Goal: Find specific page/section: Find specific page/section

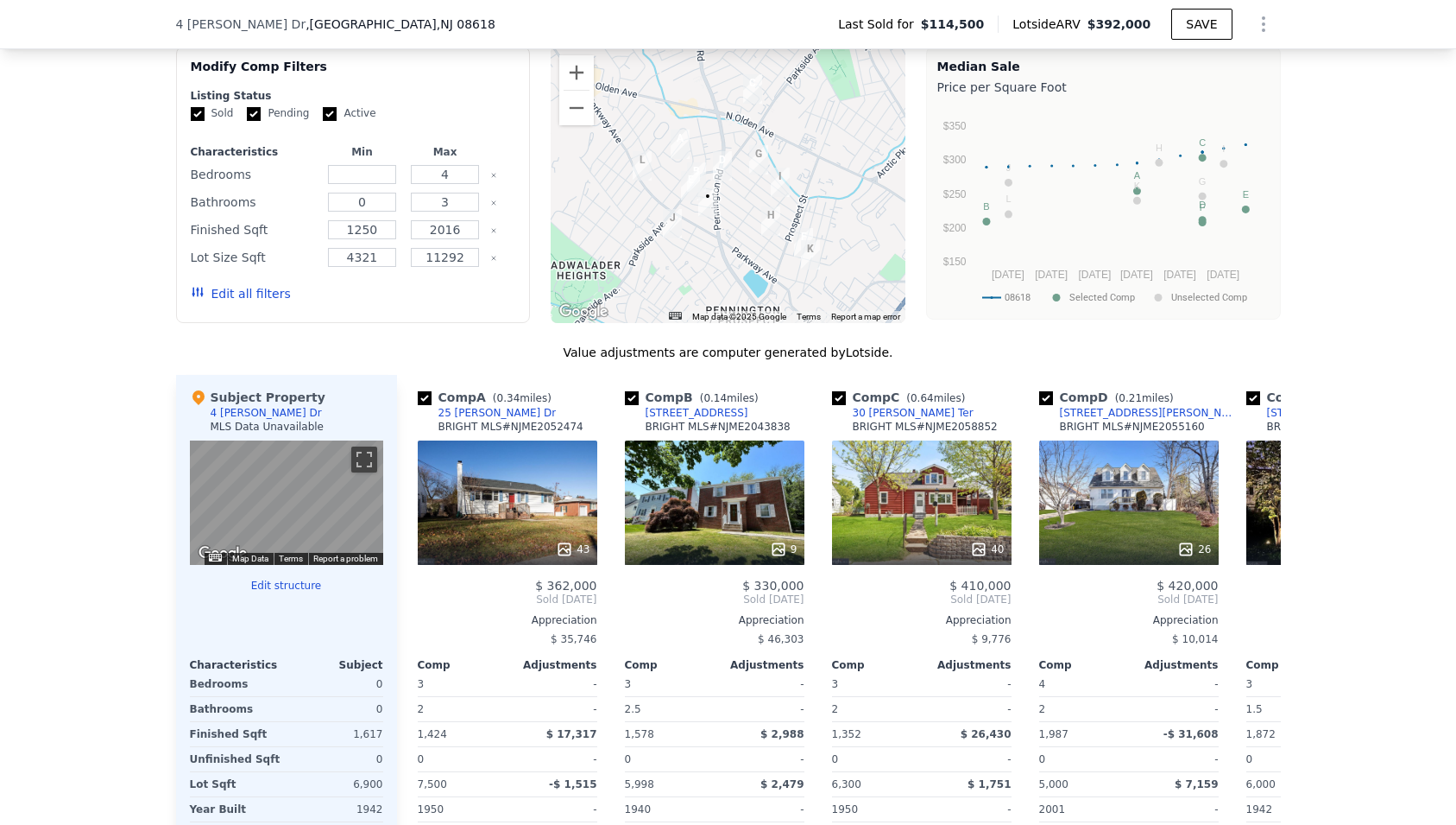
scroll to position [1401, 0]
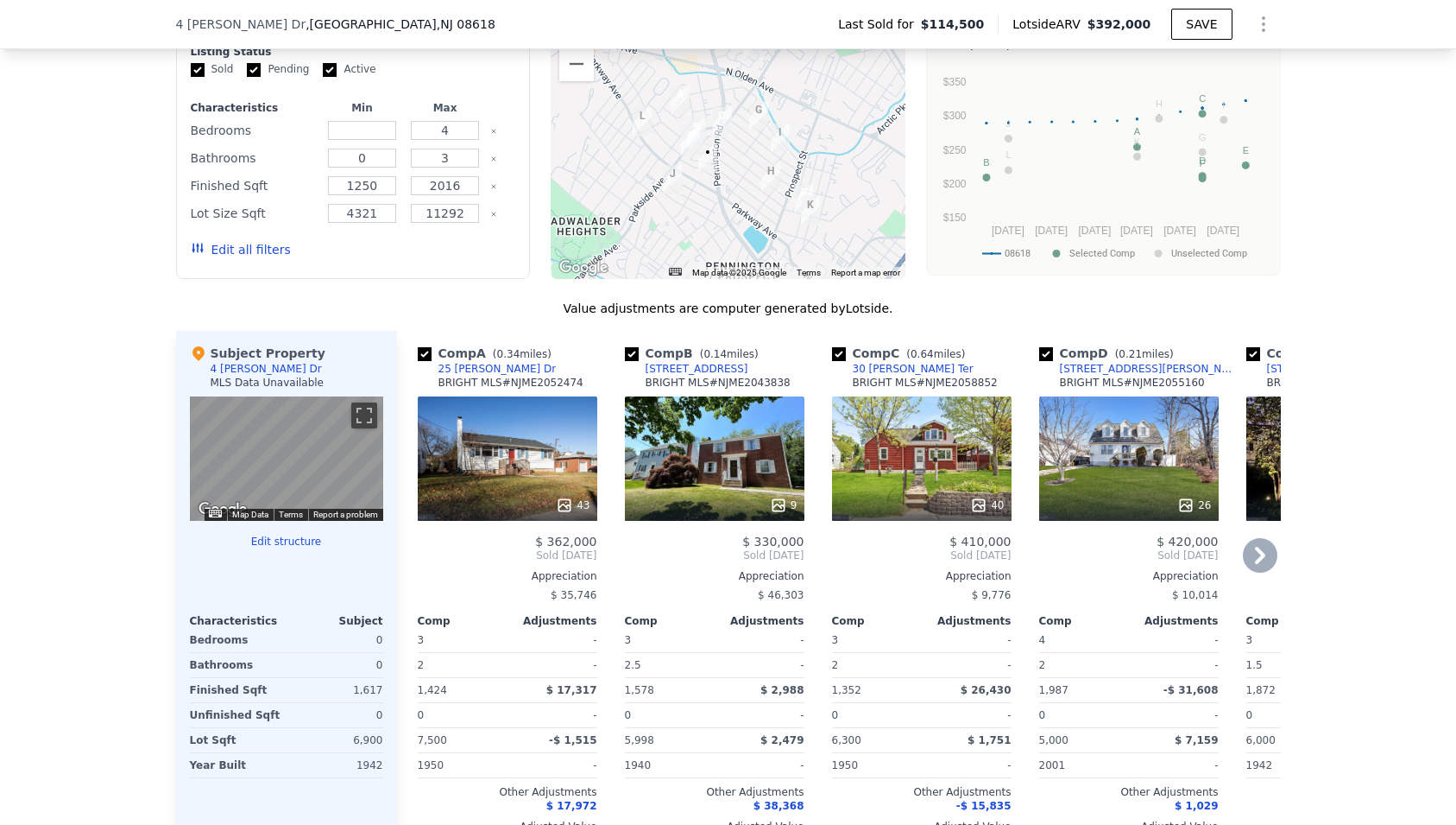
click at [535, 438] on div "43" at bounding box center [508, 458] width 179 height 125
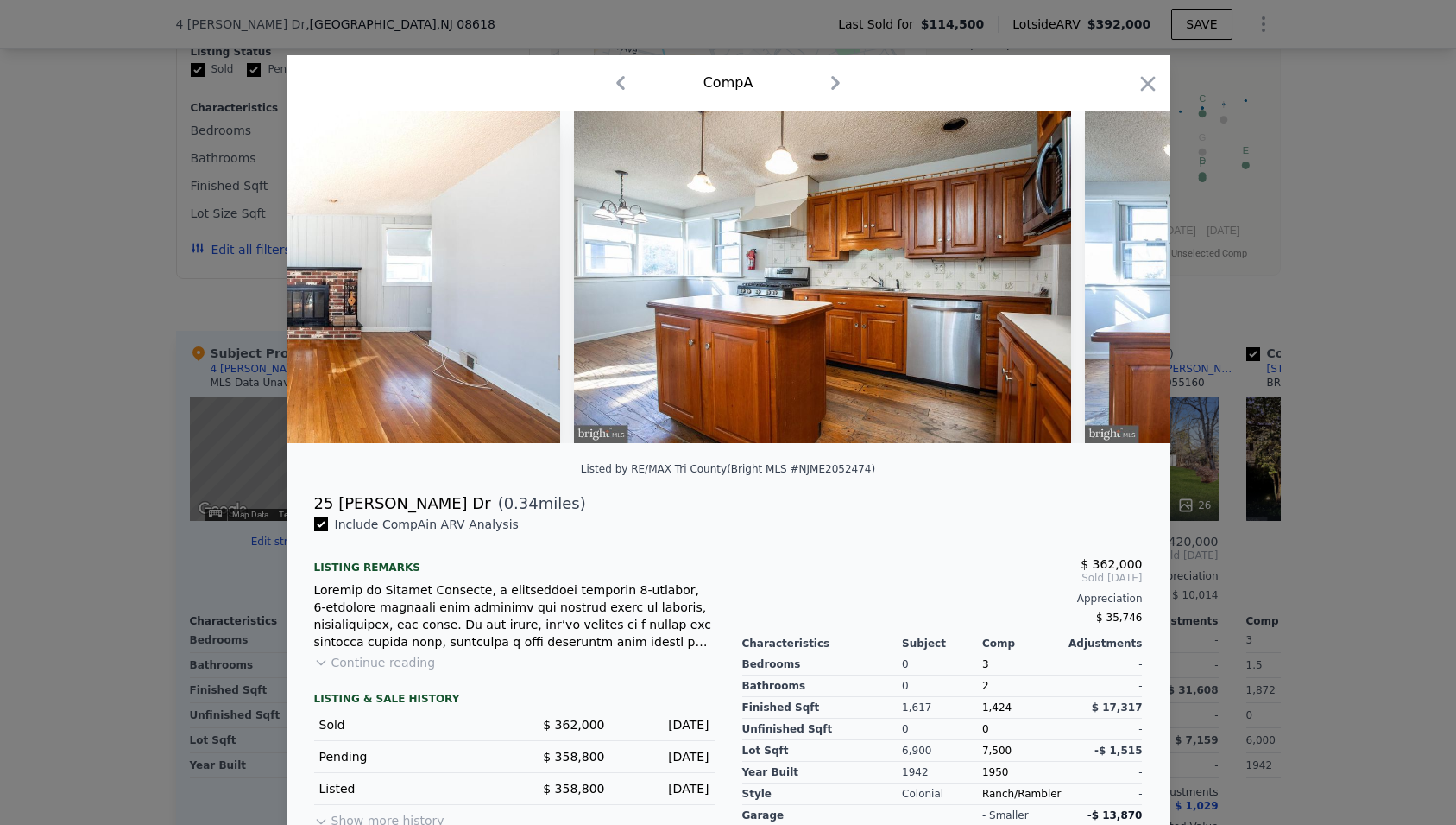
scroll to position [0, 4383]
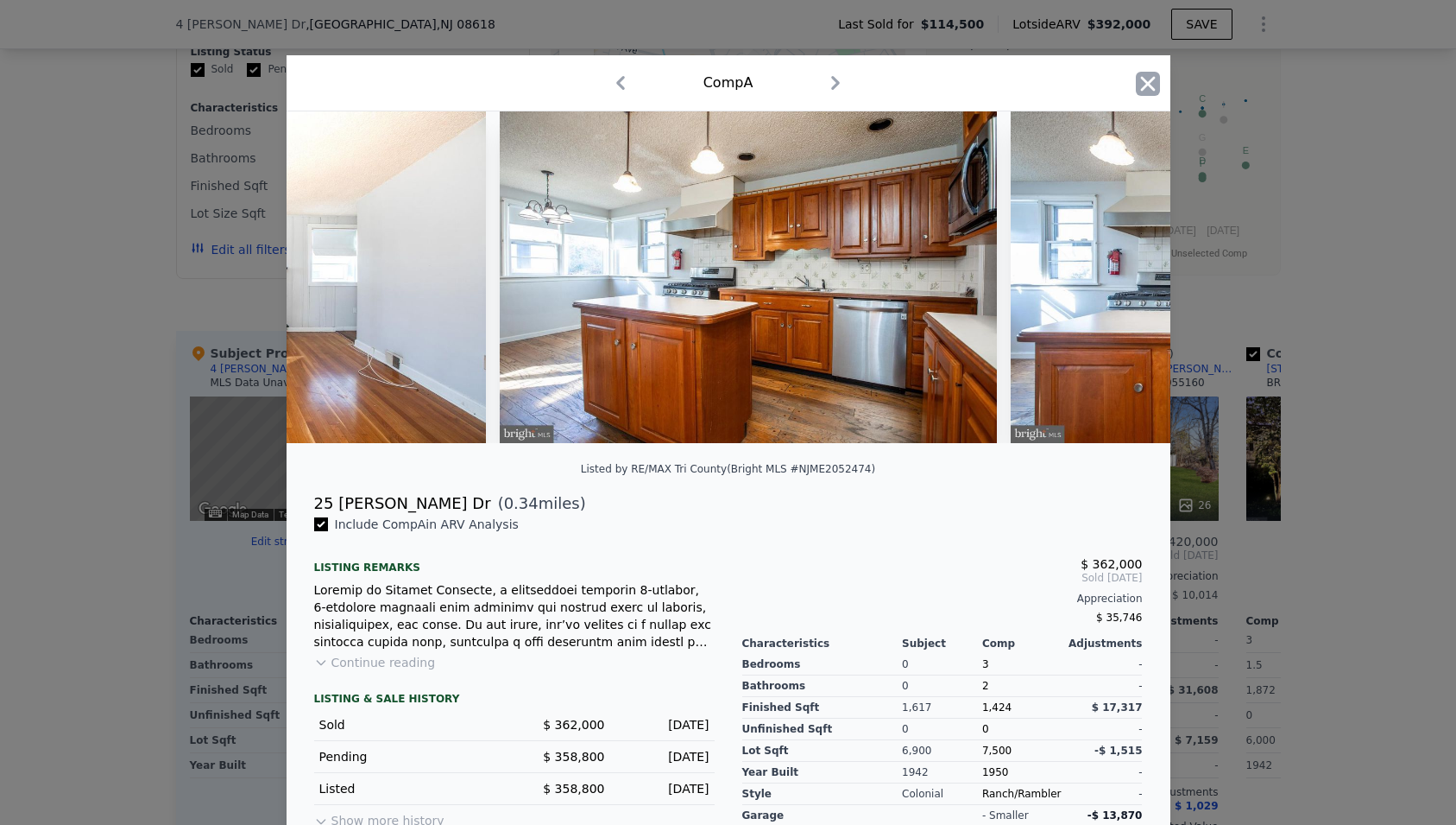
click at [1153, 80] on icon "button" at bounding box center [1148, 84] width 24 height 24
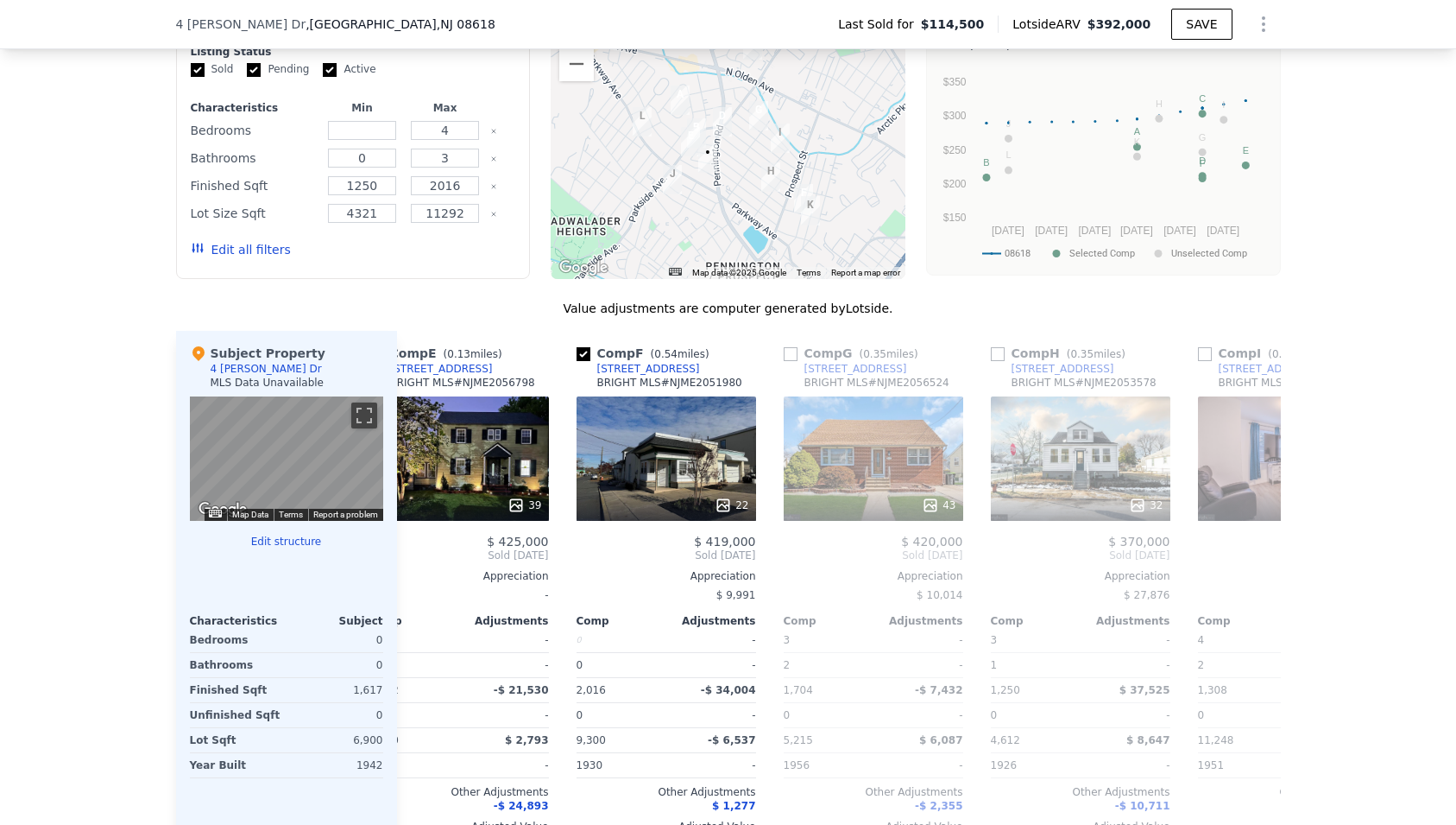
scroll to position [0, 919]
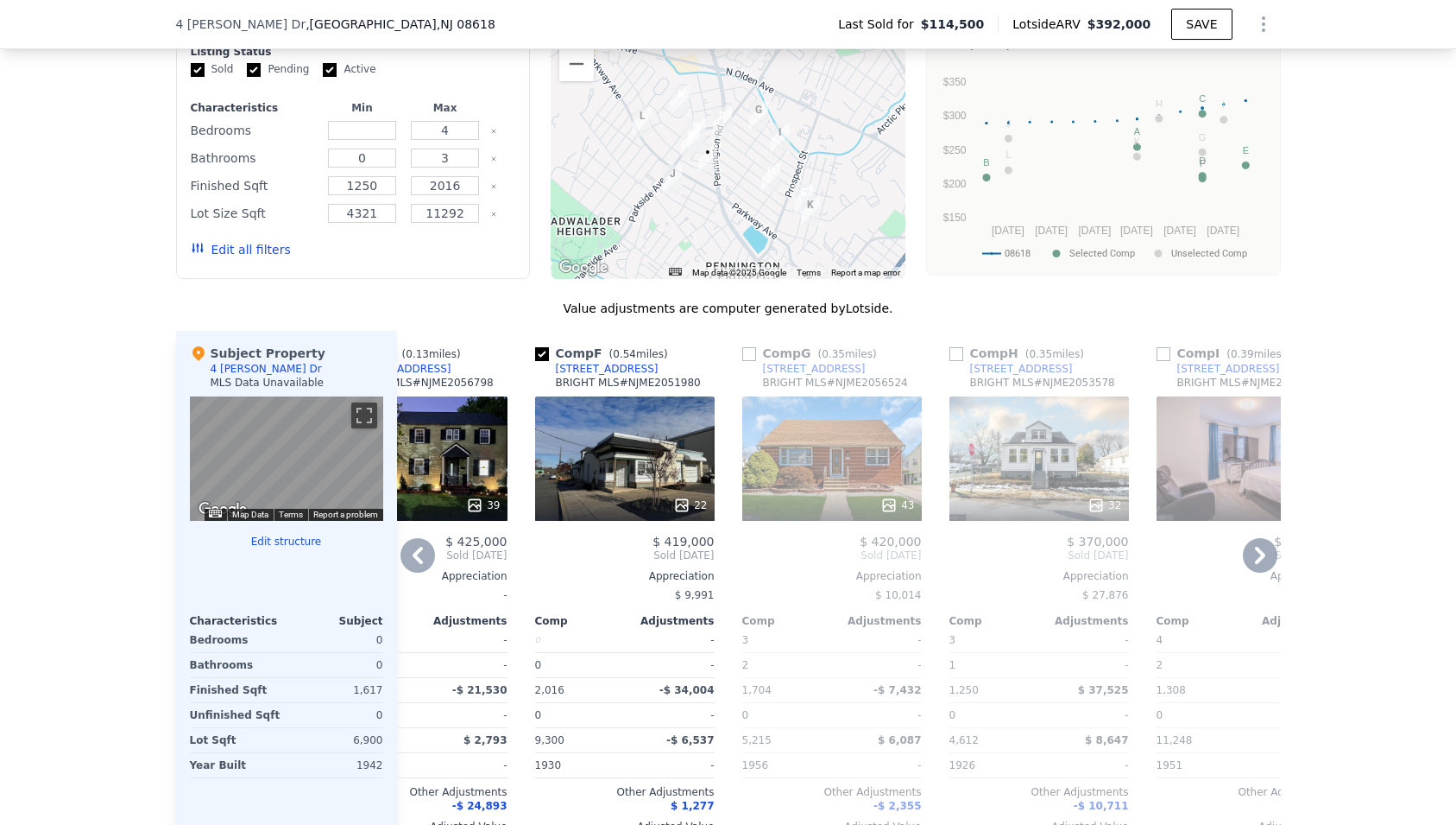
click at [1039, 464] on div "32" at bounding box center [1039, 458] width 179 height 125
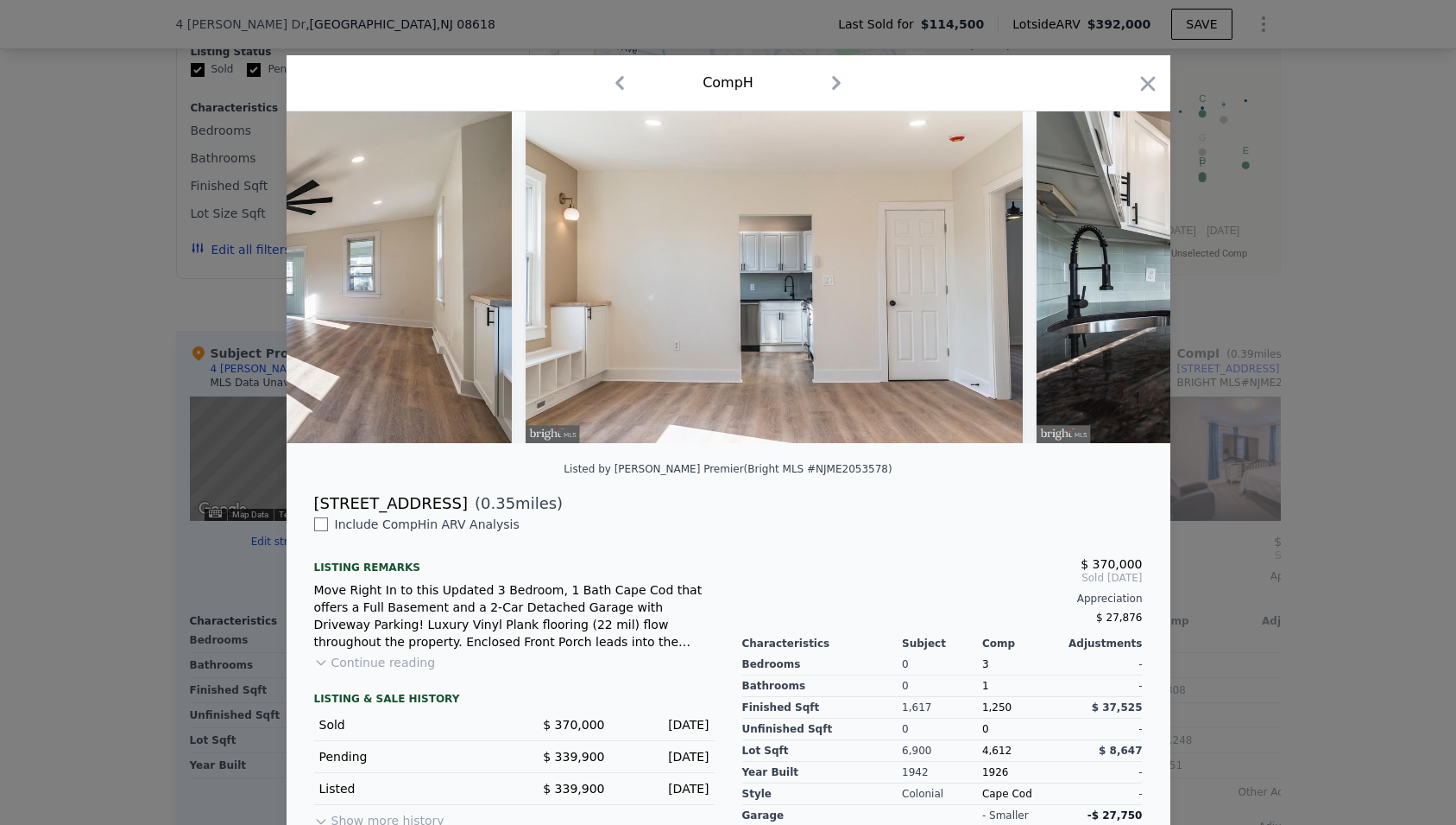
scroll to position [0, 2986]
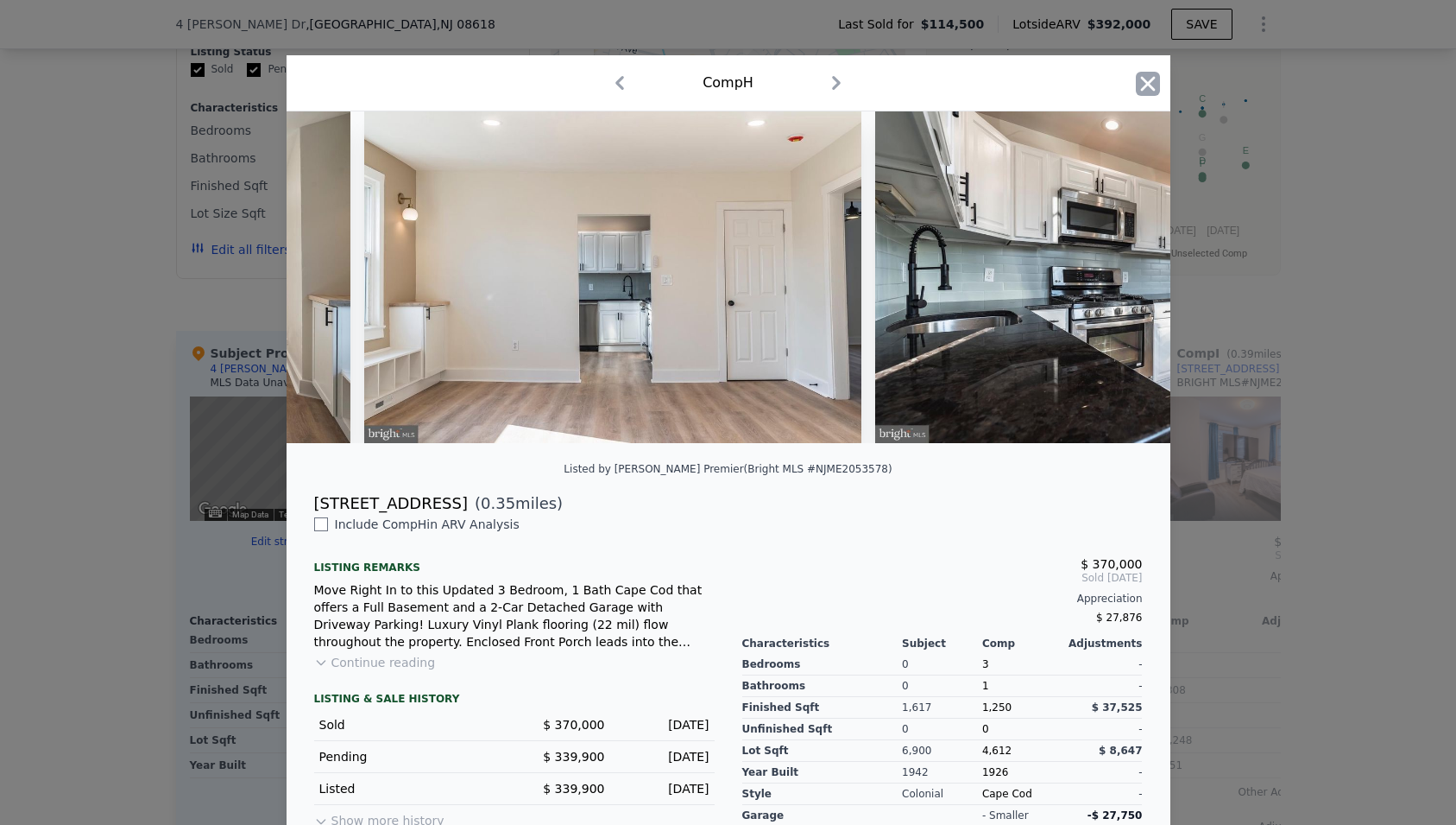
click at [1156, 84] on icon "button" at bounding box center [1148, 84] width 24 height 24
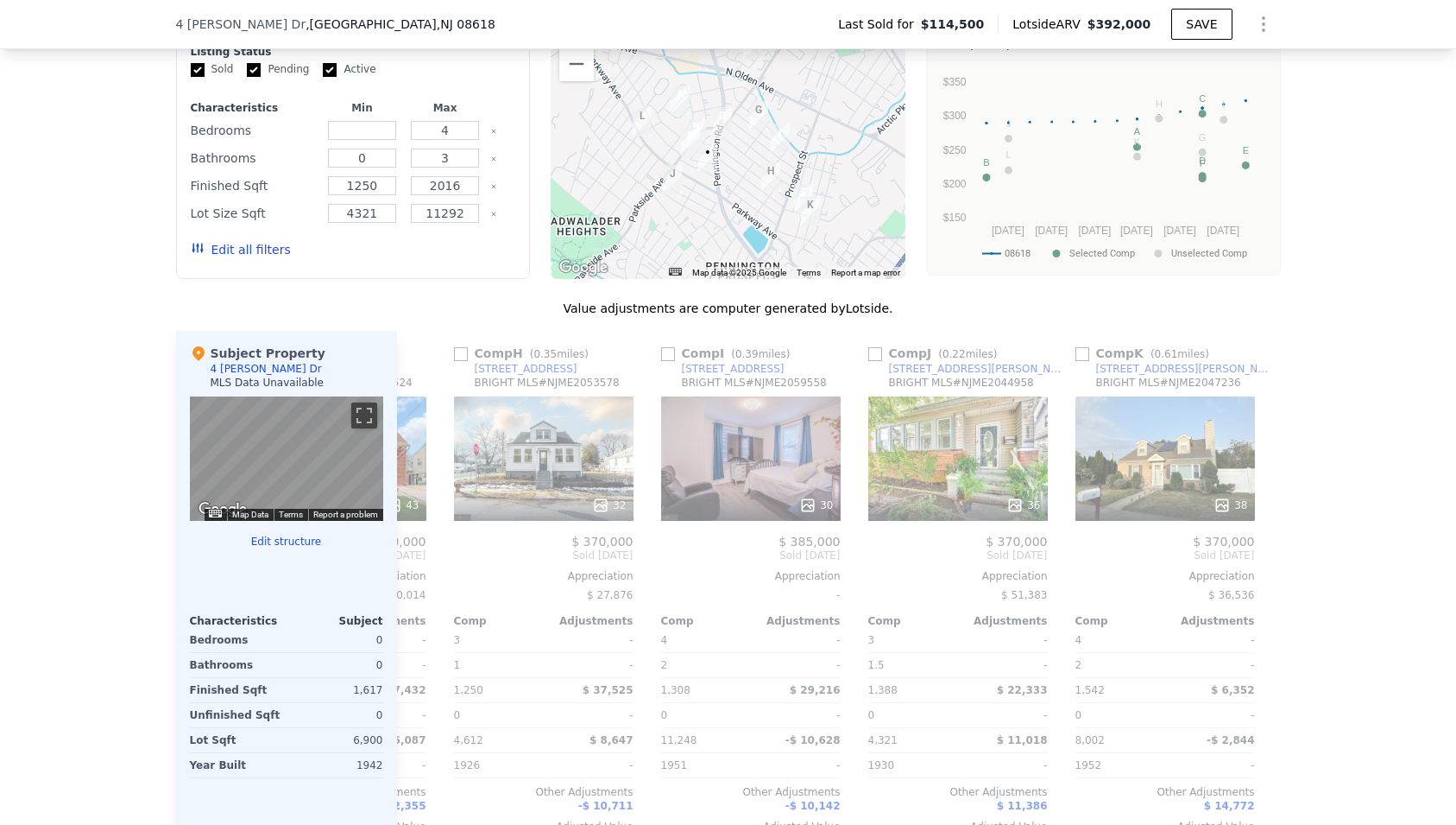
scroll to position [0, 1418]
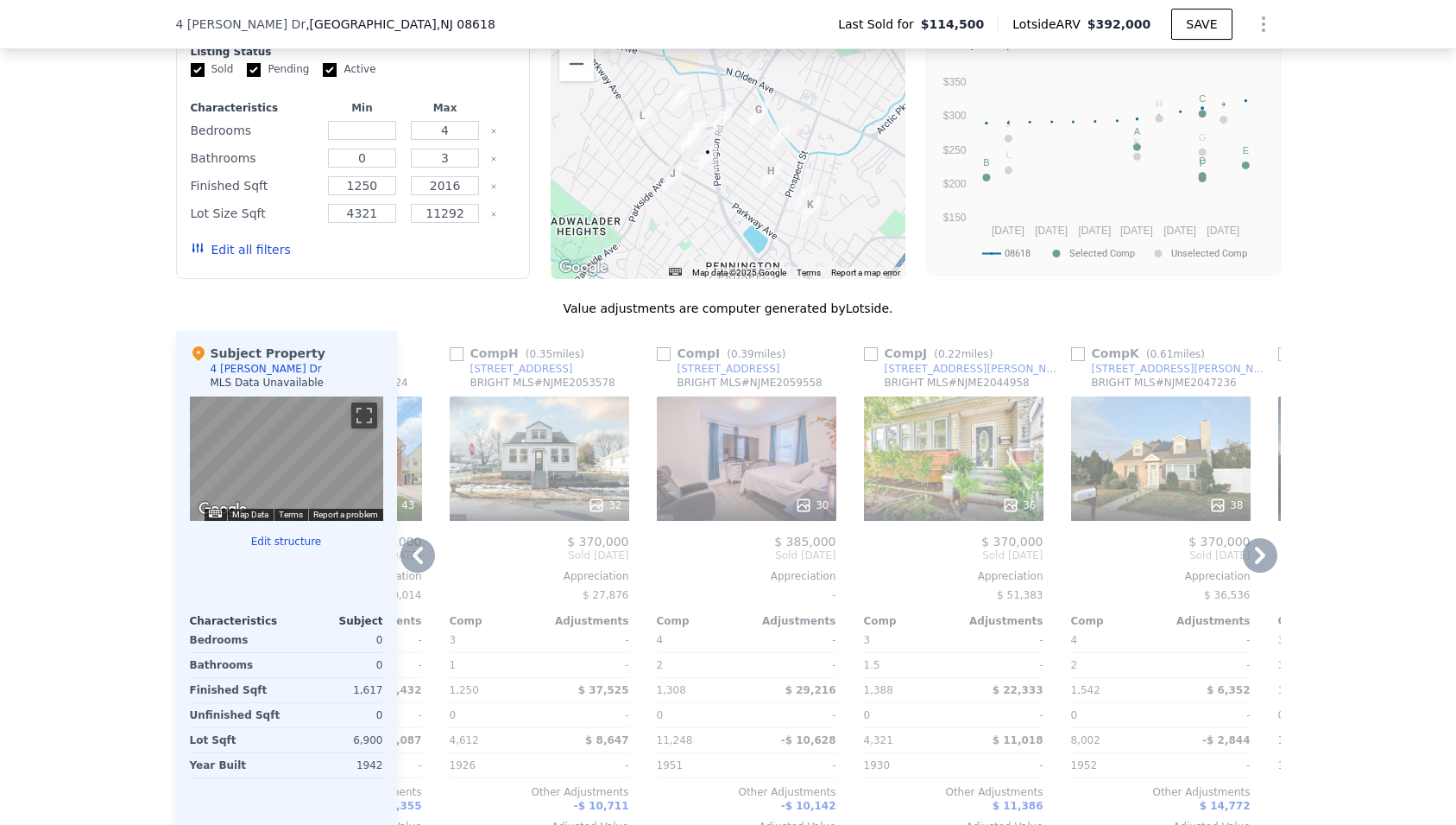
click at [787, 475] on div "30" at bounding box center [746, 458] width 179 height 125
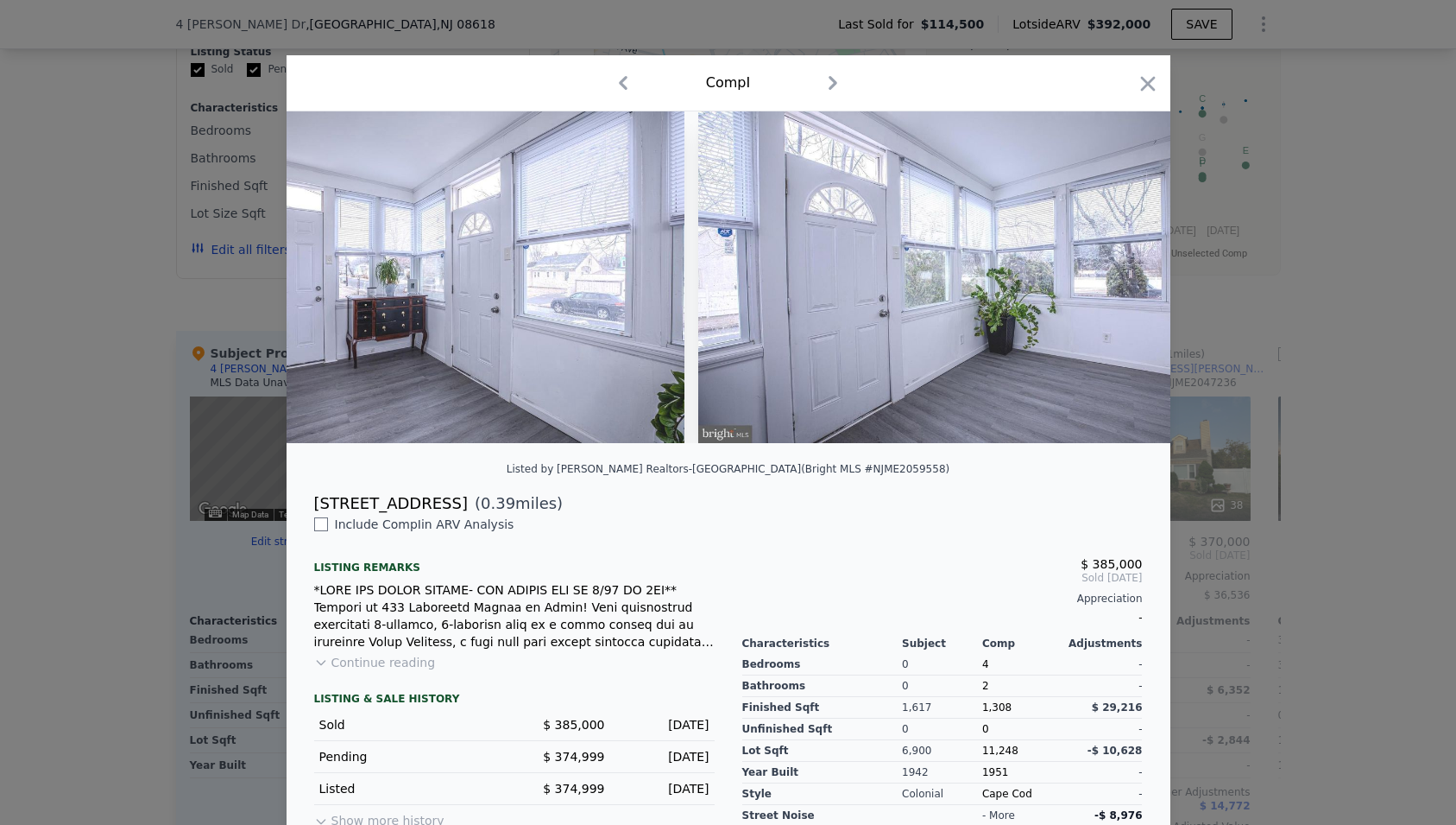
scroll to position [0, 6064]
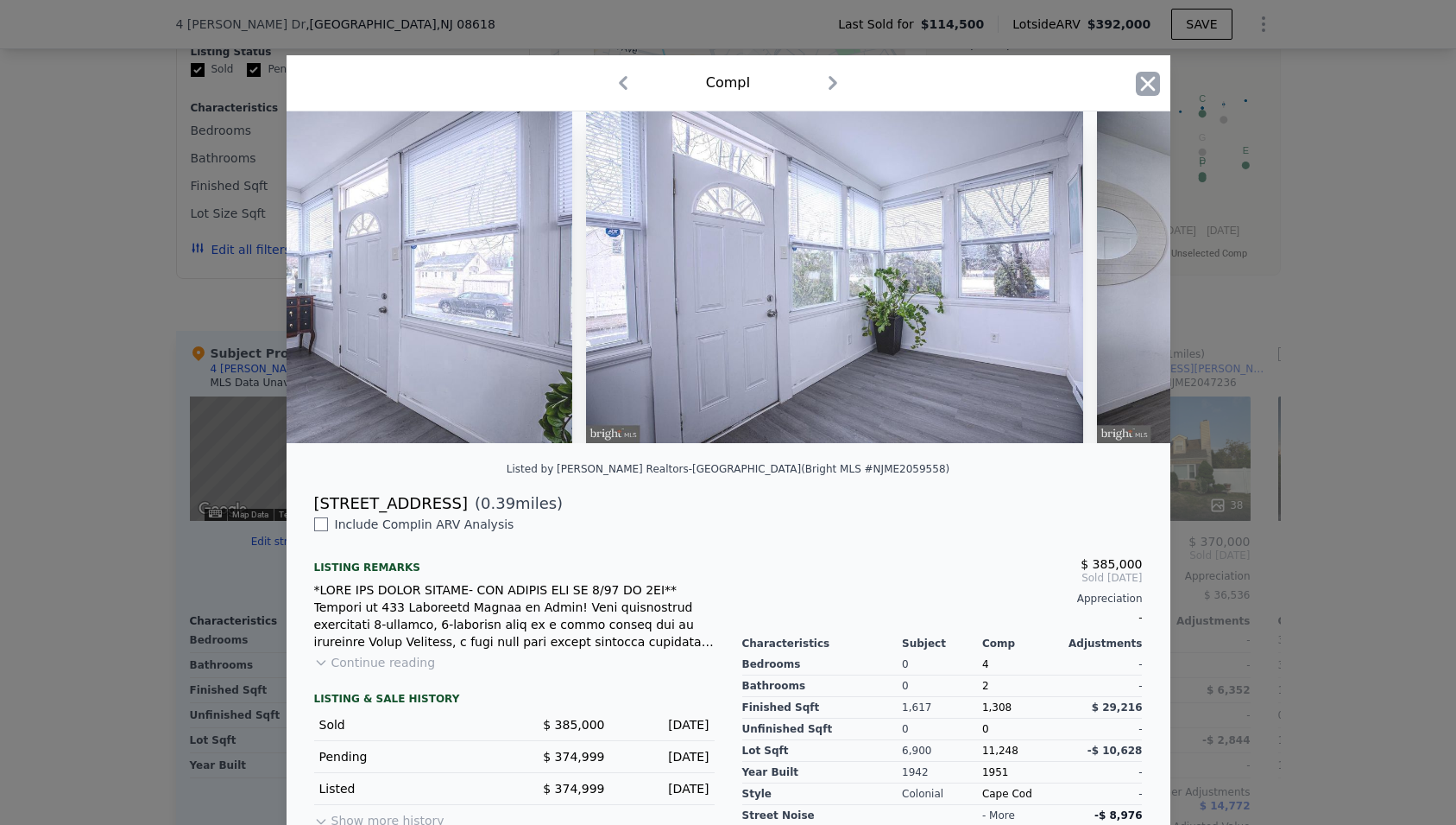
click at [1156, 77] on icon "button" at bounding box center [1148, 84] width 24 height 24
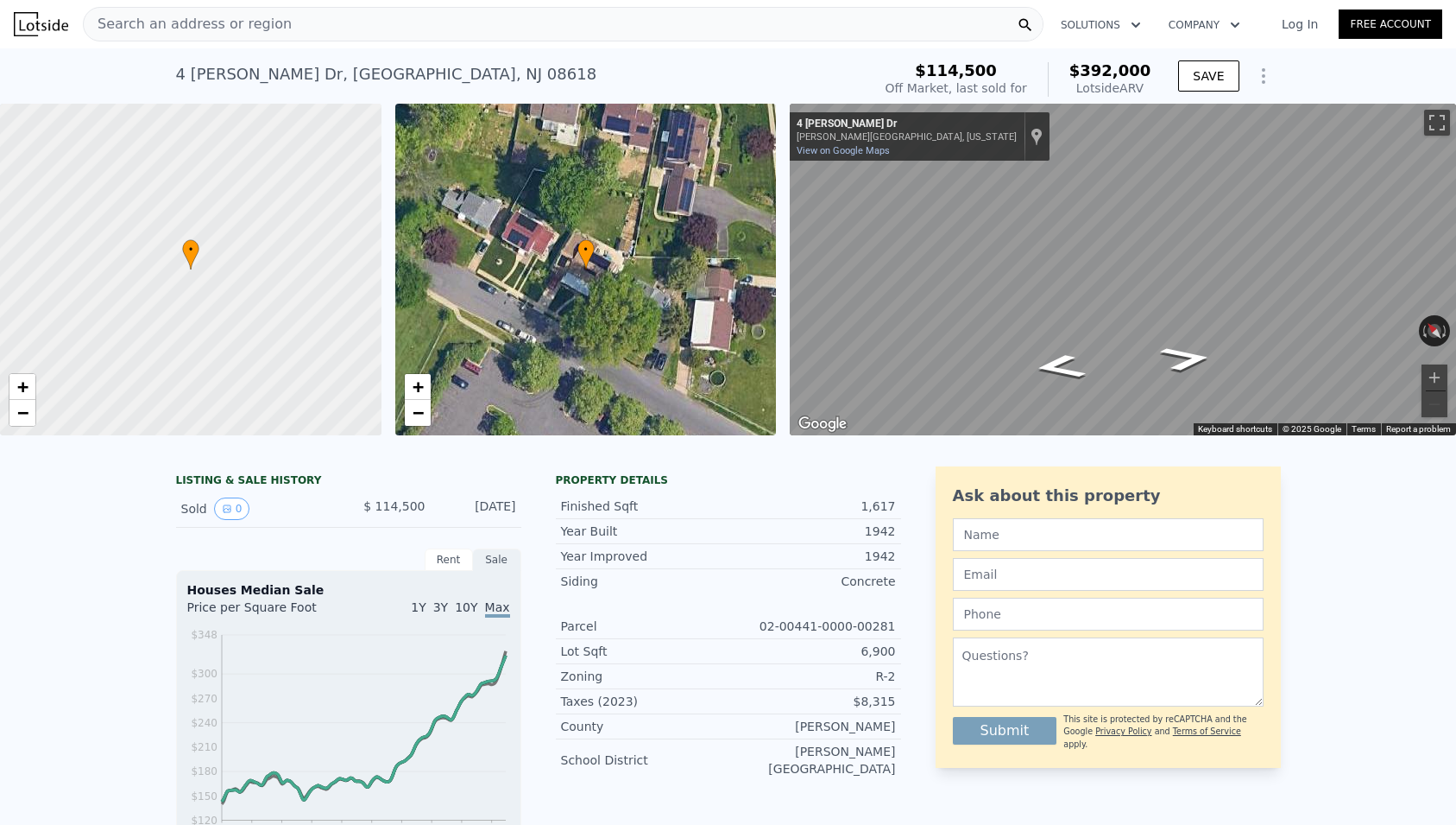
click at [330, 29] on div "Search an address or region" at bounding box center [563, 24] width 961 height 35
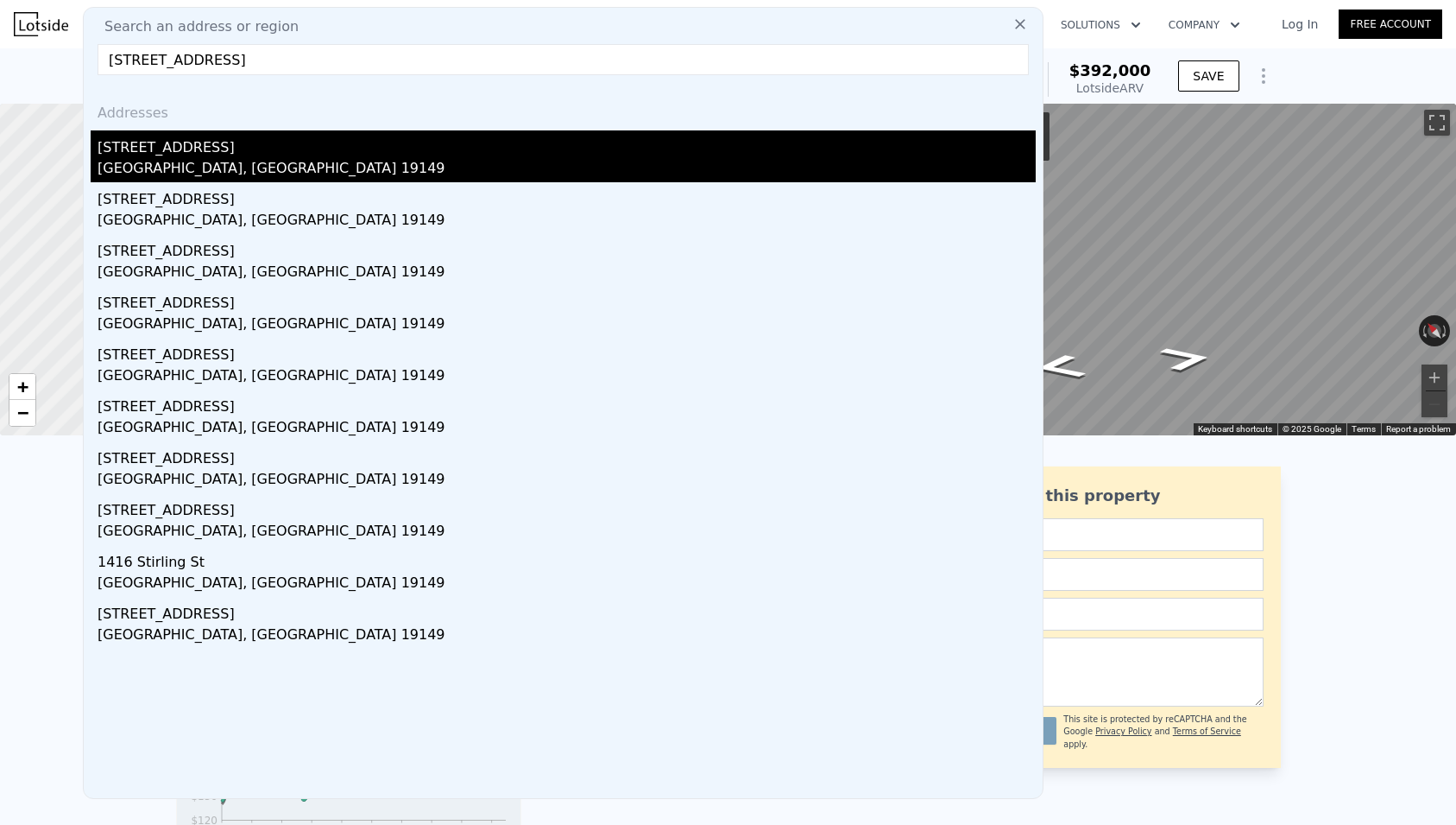
type input "[STREET_ADDRESS]"
click at [159, 152] on div "[STREET_ADDRESS]" at bounding box center [566, 145] width 938 height 28
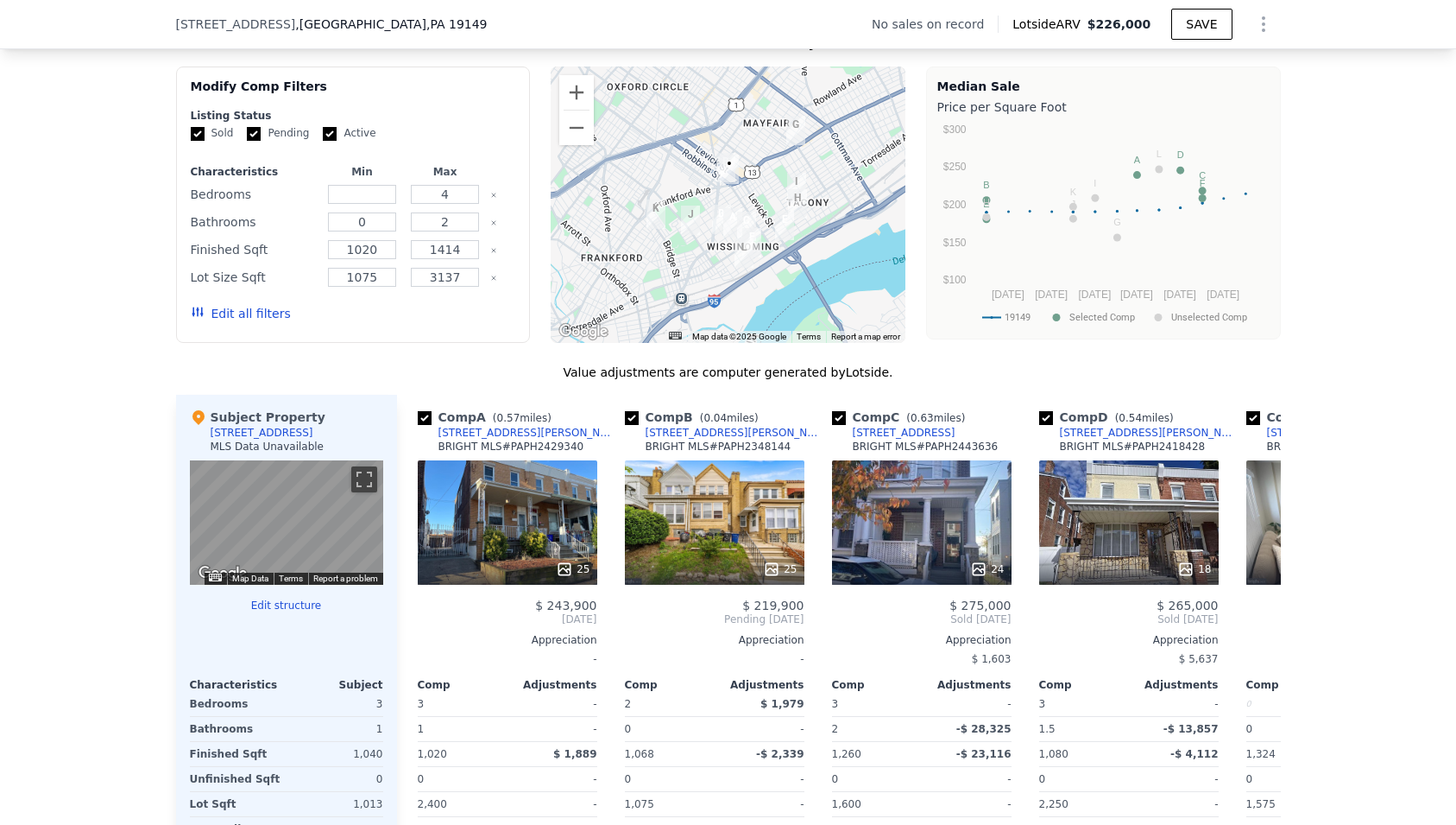
scroll to position [1393, 0]
